Goal: Information Seeking & Learning: Learn about a topic

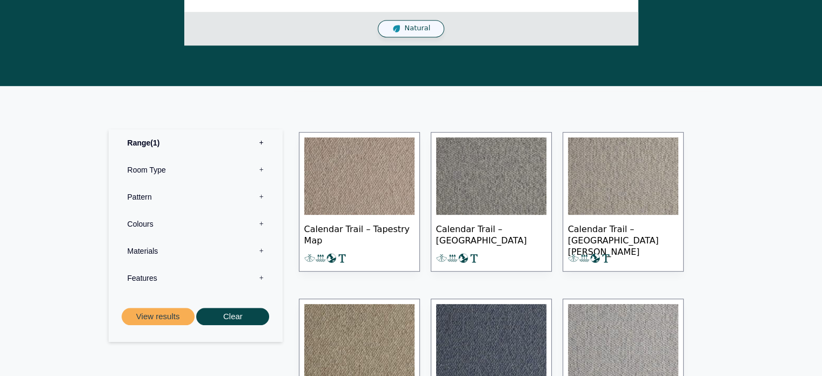
scroll to position [487, 0]
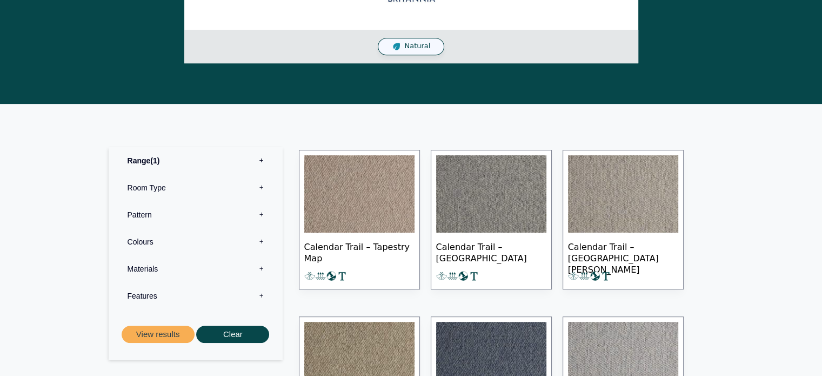
click at [357, 210] on img at bounding box center [359, 194] width 110 height 78
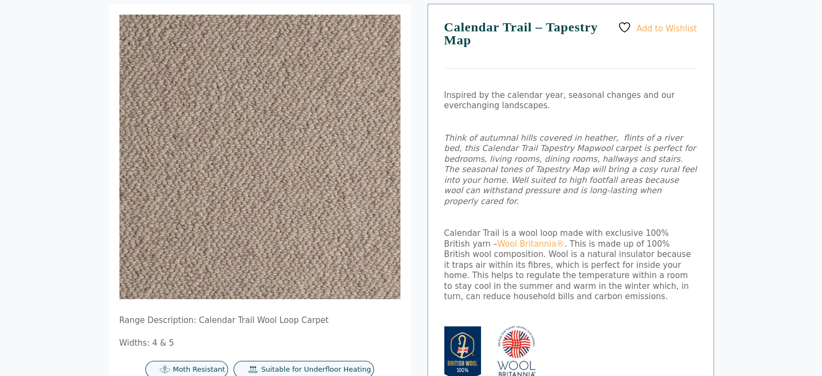
scroll to position [79, 0]
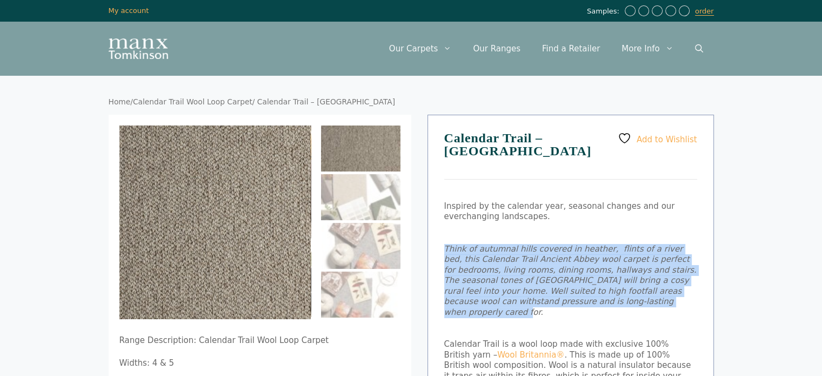
drag, startPoint x: 537, startPoint y: 303, endPoint x: 430, endPoint y: 252, distance: 118.5
click at [430, 252] on div "Add to Wishlist Calendar Trail – Ancient Abbey Inspired by the calendar year, s…" at bounding box center [571, 369] width 287 height 509
copy em "Think of autumnal hills covered in heather, flints of a river bed, this Calenda…"
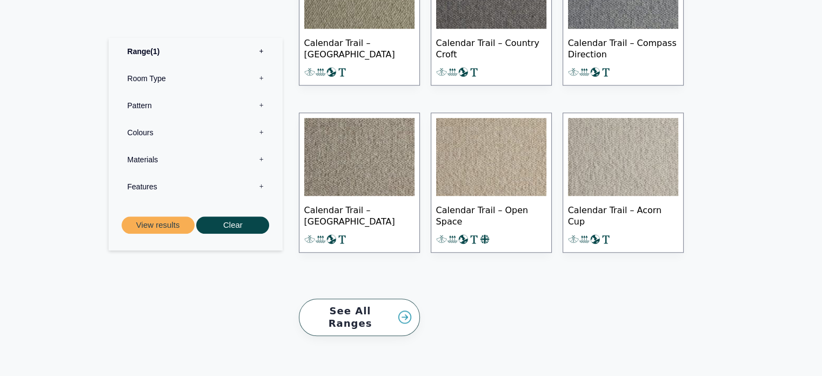
scroll to position [1081, 0]
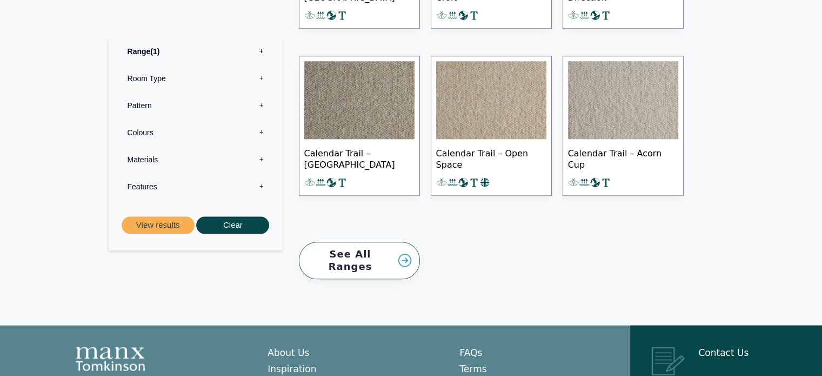
click at [358, 248] on link "See All Ranges" at bounding box center [359, 260] width 121 height 37
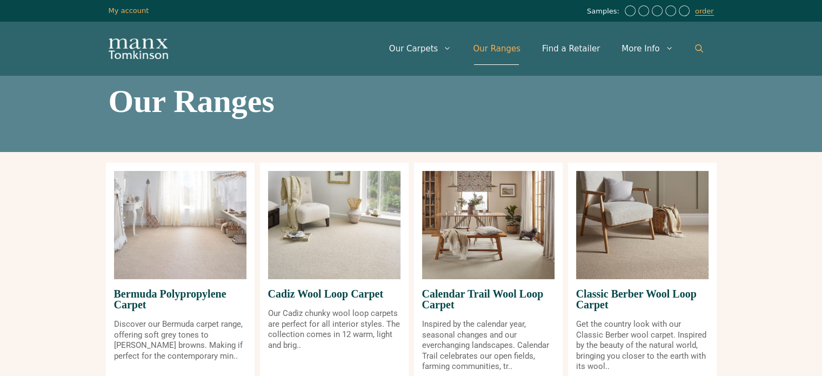
click at [701, 45] on icon "Open Search Bar" at bounding box center [699, 48] width 8 height 8
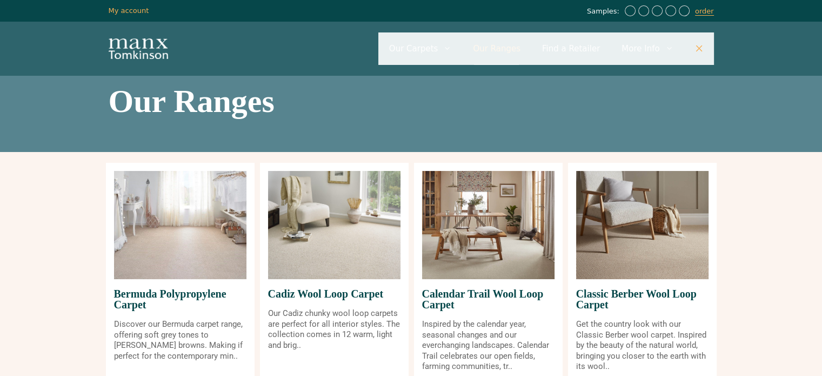
paste input "**********"
type input "**********"
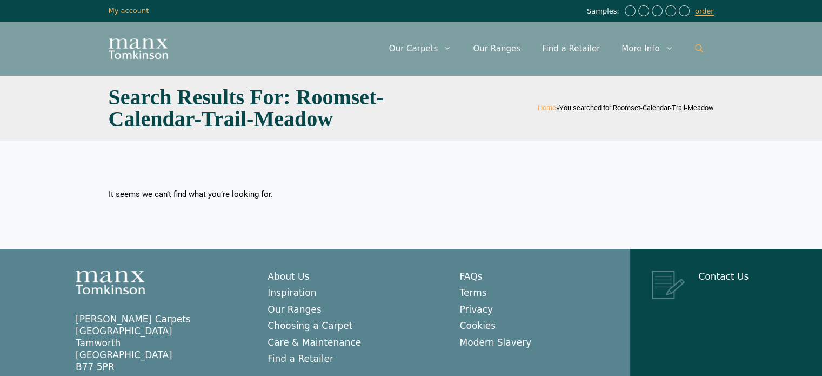
click at [692, 51] on link "Open Search Bar" at bounding box center [699, 48] width 30 height 32
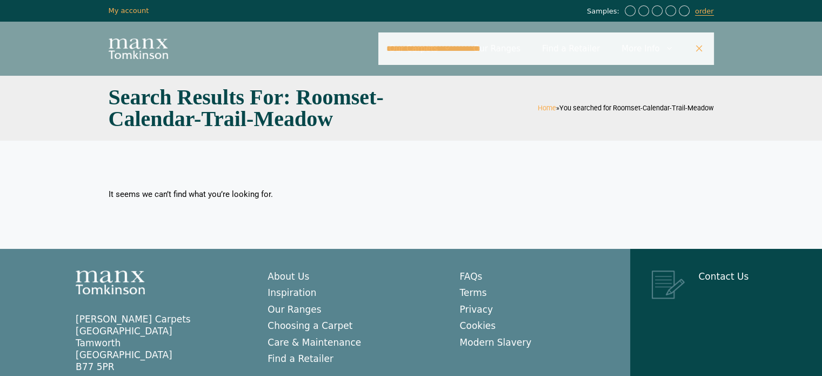
drag, startPoint x: 442, startPoint y: 49, endPoint x: 384, endPoint y: 48, distance: 58.4
click at [384, 49] on div "**********" at bounding box center [411, 49] width 649 height 54
type input "**********"
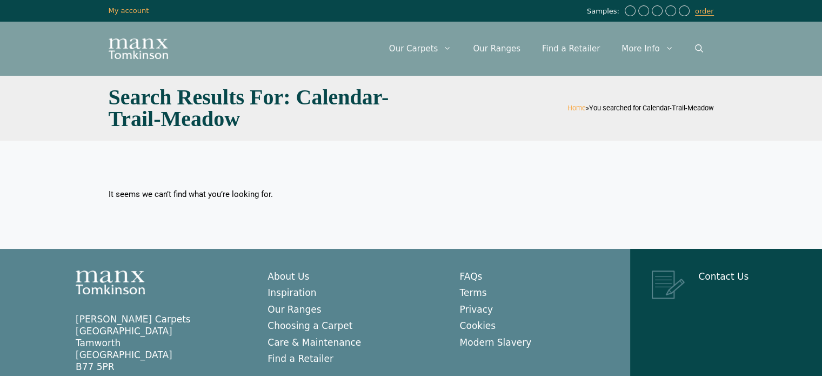
scroll to position [50, 0]
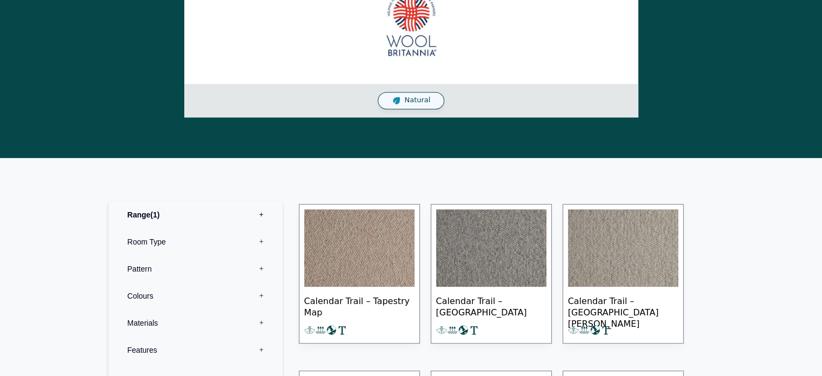
scroll to position [487, 0]
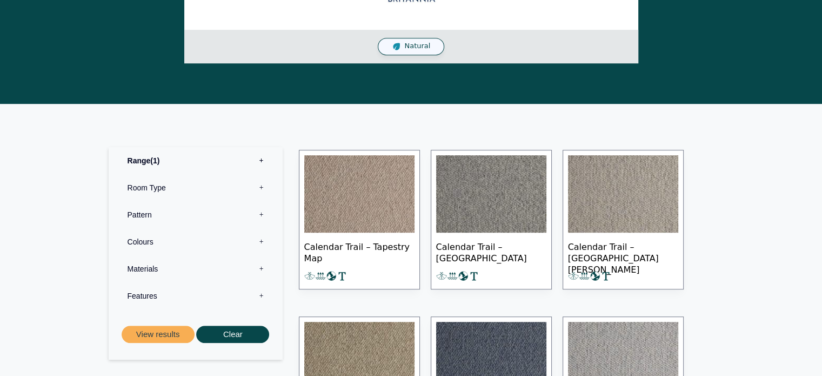
click at [368, 186] on img at bounding box center [359, 194] width 110 height 78
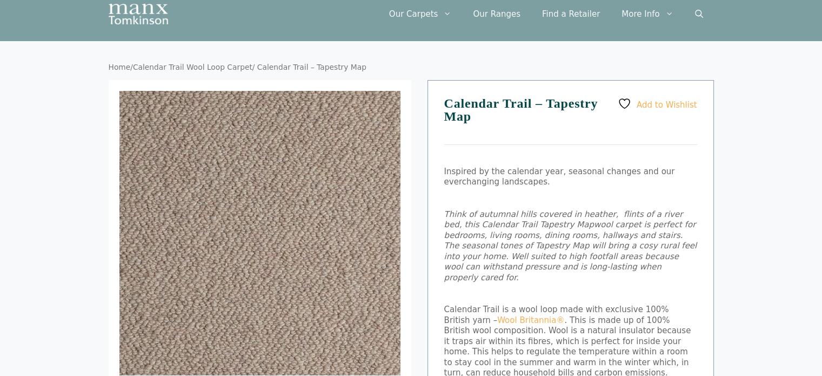
scroll to position [54, 0]
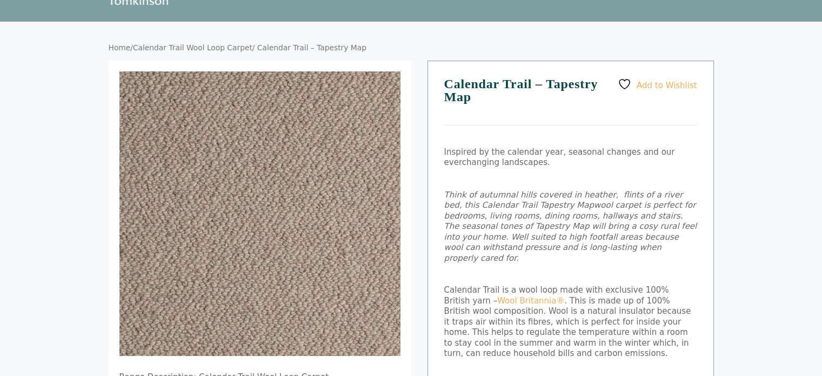
click at [549, 249] on p "Think of autumnal hills covered in heather, flints of a river bed, this Calenda…" at bounding box center [570, 227] width 253 height 74
drag, startPoint x: 545, startPoint y: 250, endPoint x: 441, endPoint y: 197, distance: 117.3
click at [441, 197] on div "Add to Wishlist Calendar Trail – Tapestry Map Inspired by the calendar year, se…" at bounding box center [571, 315] width 287 height 509
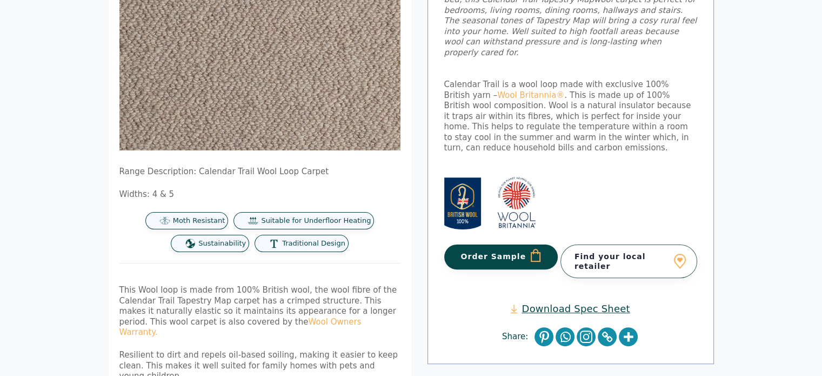
scroll to position [378, 0]
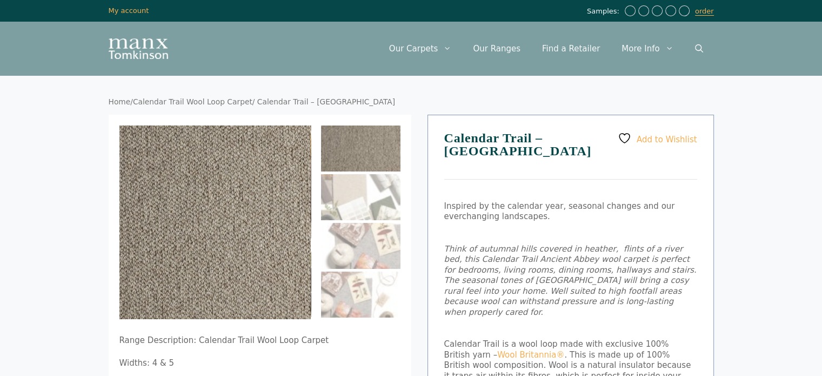
scroll to position [54, 0]
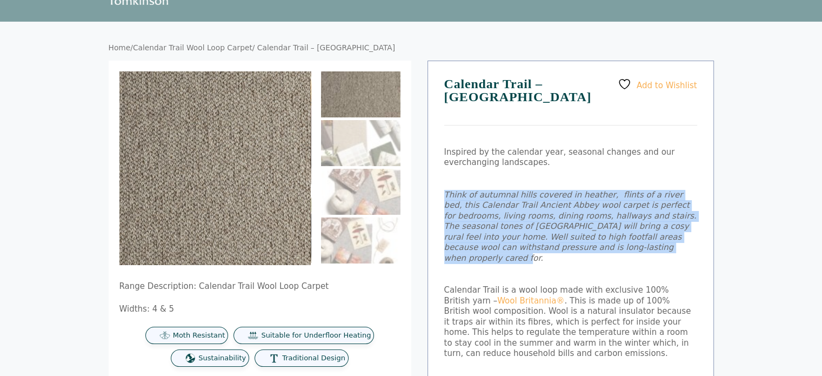
drag, startPoint x: 531, startPoint y: 247, endPoint x: 440, endPoint y: 198, distance: 103.0
click at [440, 198] on div "Add to Wishlist Calendar Trail – Ancient Abbey Inspired by the calendar year, s…" at bounding box center [571, 315] width 287 height 509
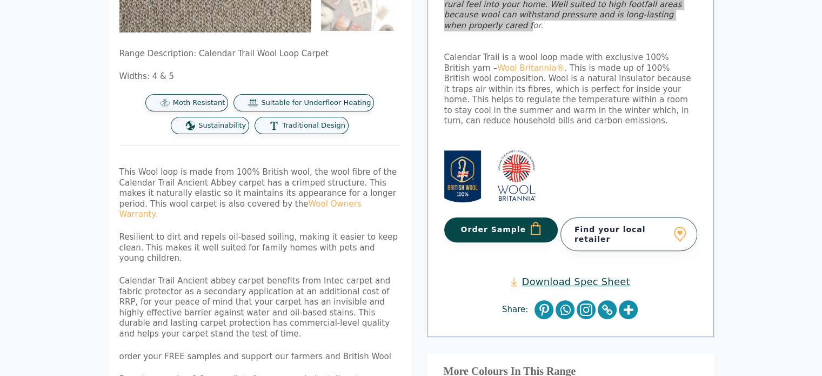
scroll to position [270, 0]
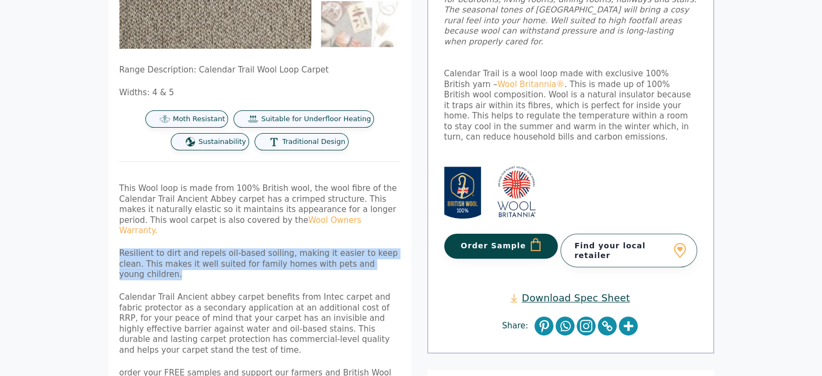
drag, startPoint x: 378, startPoint y: 252, endPoint x: 119, endPoint y: 240, distance: 259.2
click at [119, 248] on p "Resilient to dirt and repels oil-based soiling, making it easier to keep clean.…" at bounding box center [259, 264] width 281 height 32
copy p "Resilient to dirt and repels oil-based soiling, making it easier to keep clean.…"
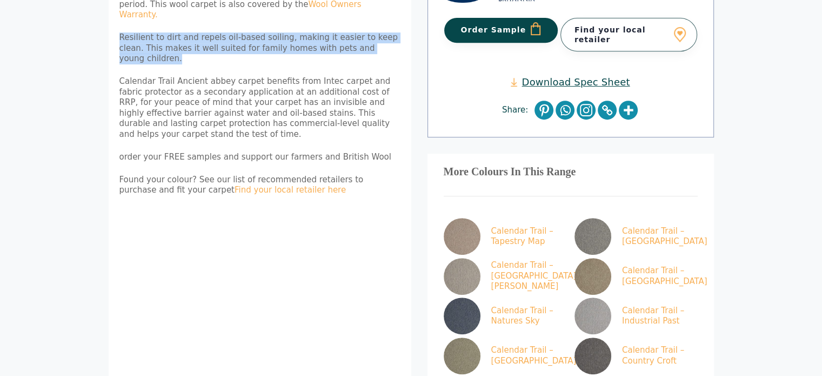
scroll to position [487, 0]
click at [521, 217] on link "Calendar Trail – Tapestry Map" at bounding box center [503, 235] width 119 height 37
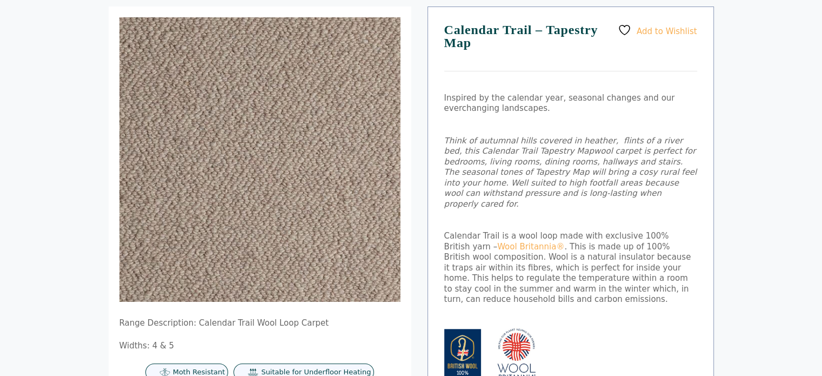
scroll to position [54, 0]
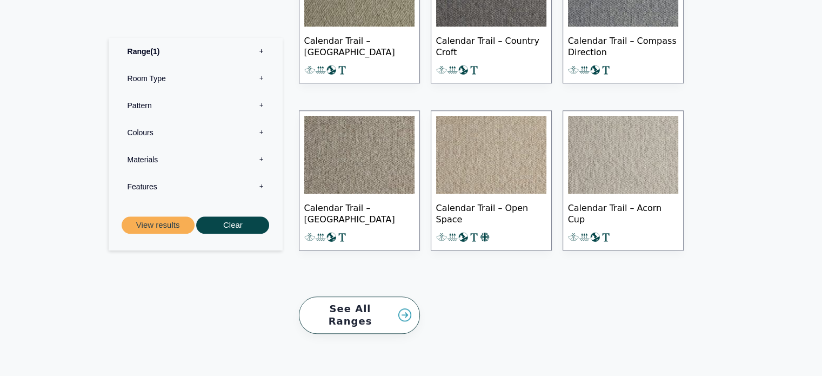
scroll to position [1027, 0]
click at [348, 206] on span "Calendar Trail – [GEOGRAPHIC_DATA]" at bounding box center [359, 212] width 110 height 38
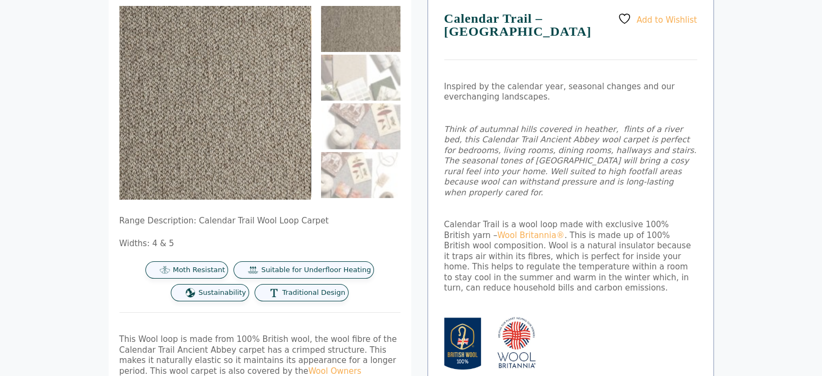
scroll to position [108, 0]
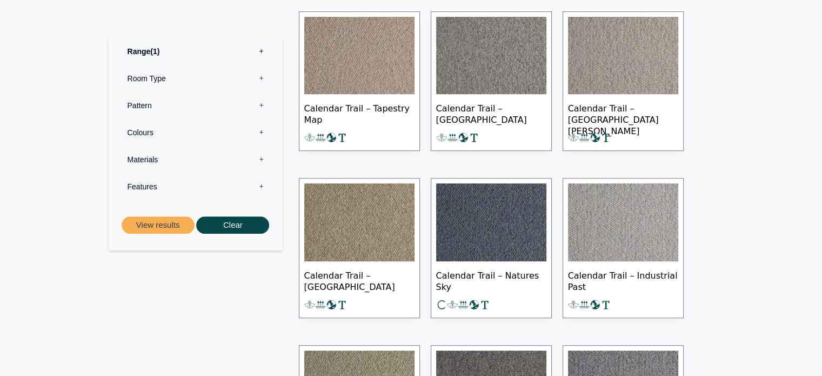
scroll to position [599, 0]
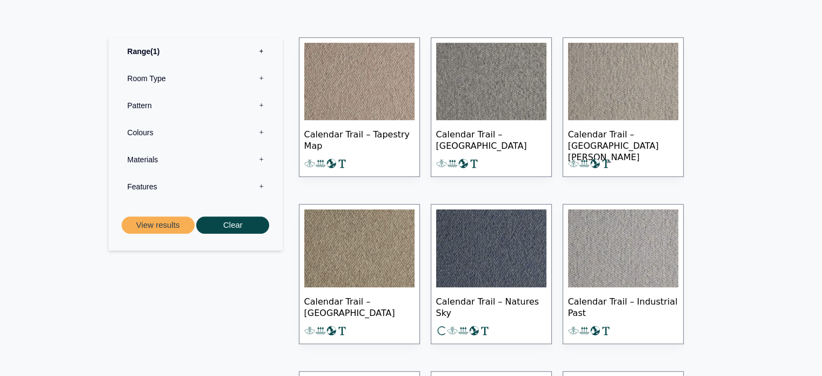
click at [373, 64] on img at bounding box center [359, 82] width 110 height 78
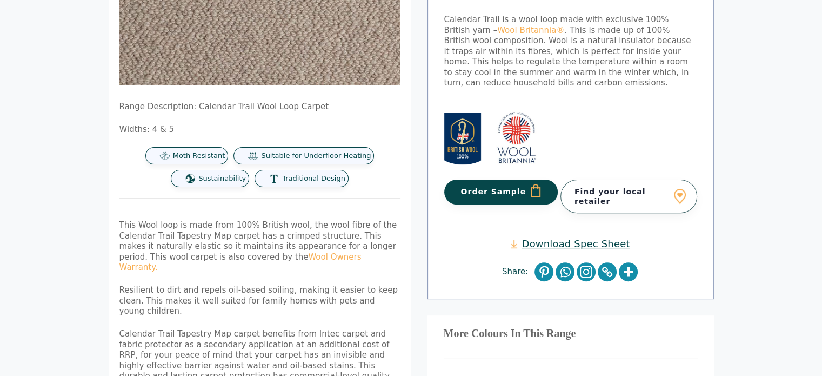
scroll to position [378, 0]
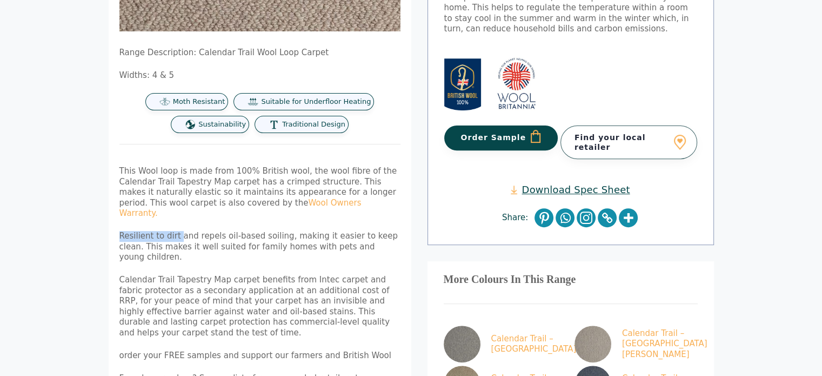
drag, startPoint x: 174, startPoint y: 224, endPoint x: 117, endPoint y: 223, distance: 56.8
click at [117, 223] on div "Range Description: Calendar Trail Wool Loop Carpet Widths: 4 & 5 Moth Resistant…" at bounding box center [260, 118] width 303 height 764
copy p "Resilient to dirt"
click at [378, 219] on div "Range Description: Calendar Trail Wool Loop Carpet Widths: 4 & 5 Moth Resistant…" at bounding box center [259, 221] width 281 height 347
drag, startPoint x: 380, startPoint y: 235, endPoint x: 370, endPoint y: 235, distance: 9.2
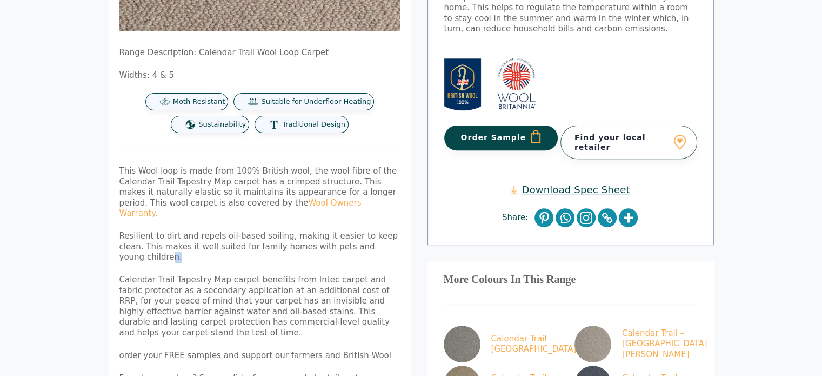
click at [370, 235] on p "Resilient to dirt and repels oil-based soiling, making it easier to keep clean.…" at bounding box center [259, 247] width 281 height 32
click at [368, 237] on p "Resilient to dirt and repels oil-based soiling, making it easier to keep clean.…" at bounding box center [259, 247] width 281 height 32
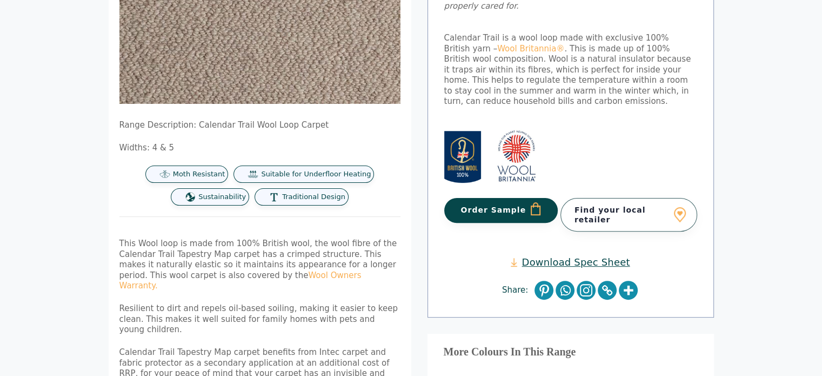
scroll to position [324, 0]
